Goal: Find specific page/section: Find specific page/section

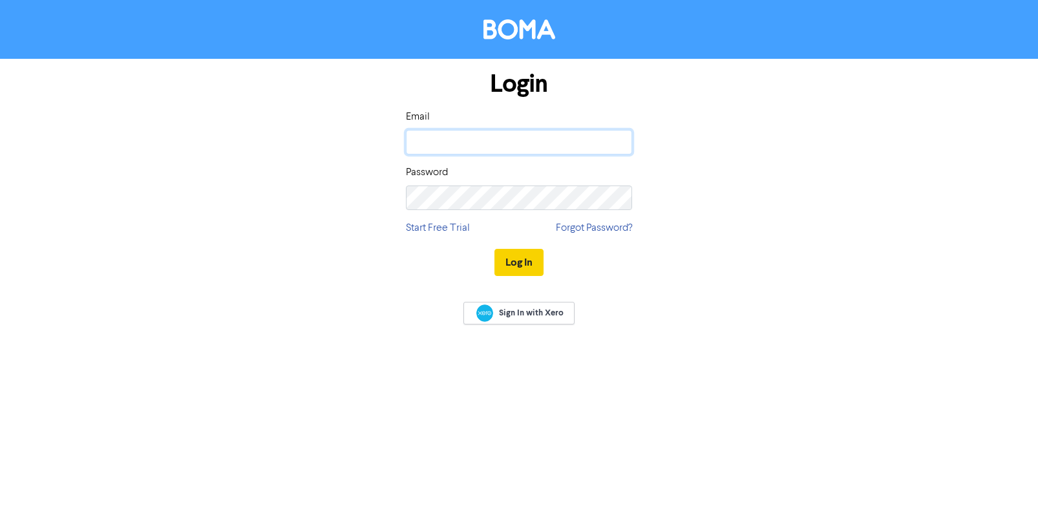
type input "[PERSON_NAME][EMAIL_ADDRESS][DOMAIN_NAME]"
click at [513, 259] on button "Log In" at bounding box center [518, 262] width 49 height 27
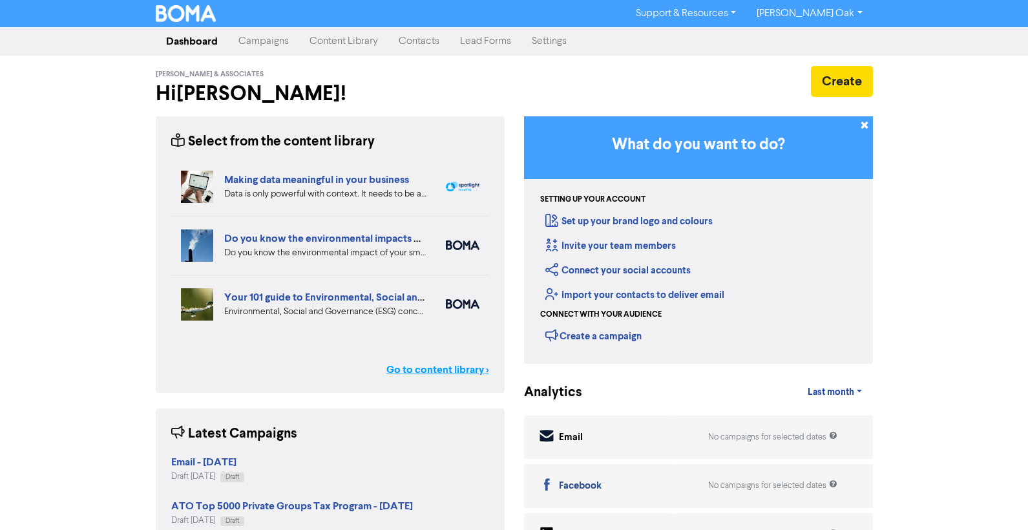
click at [415, 369] on link "Go to content library >" at bounding box center [437, 370] width 103 height 16
